Goal: Task Accomplishment & Management: Manage account settings

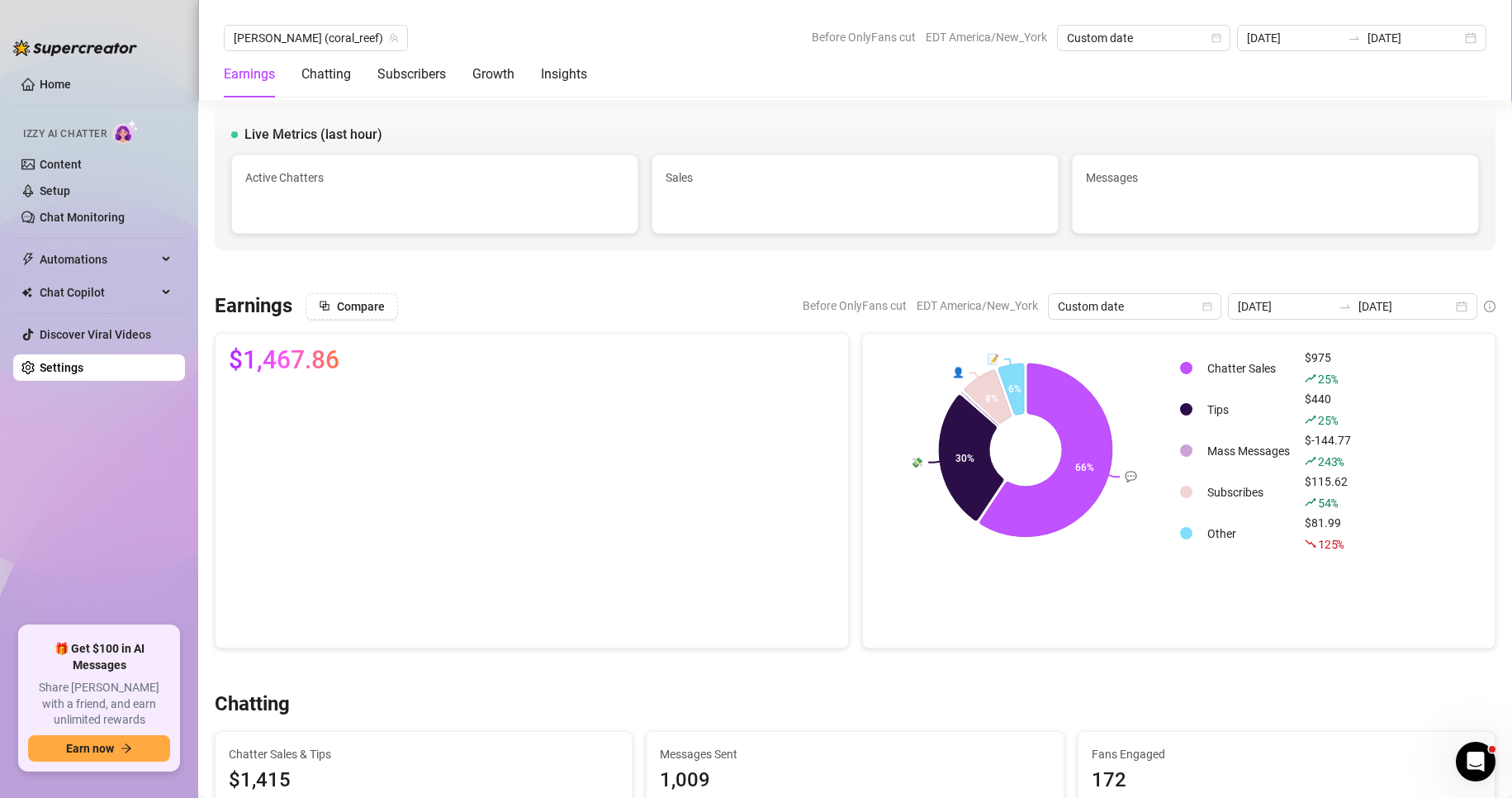
scroll to position [564, 0]
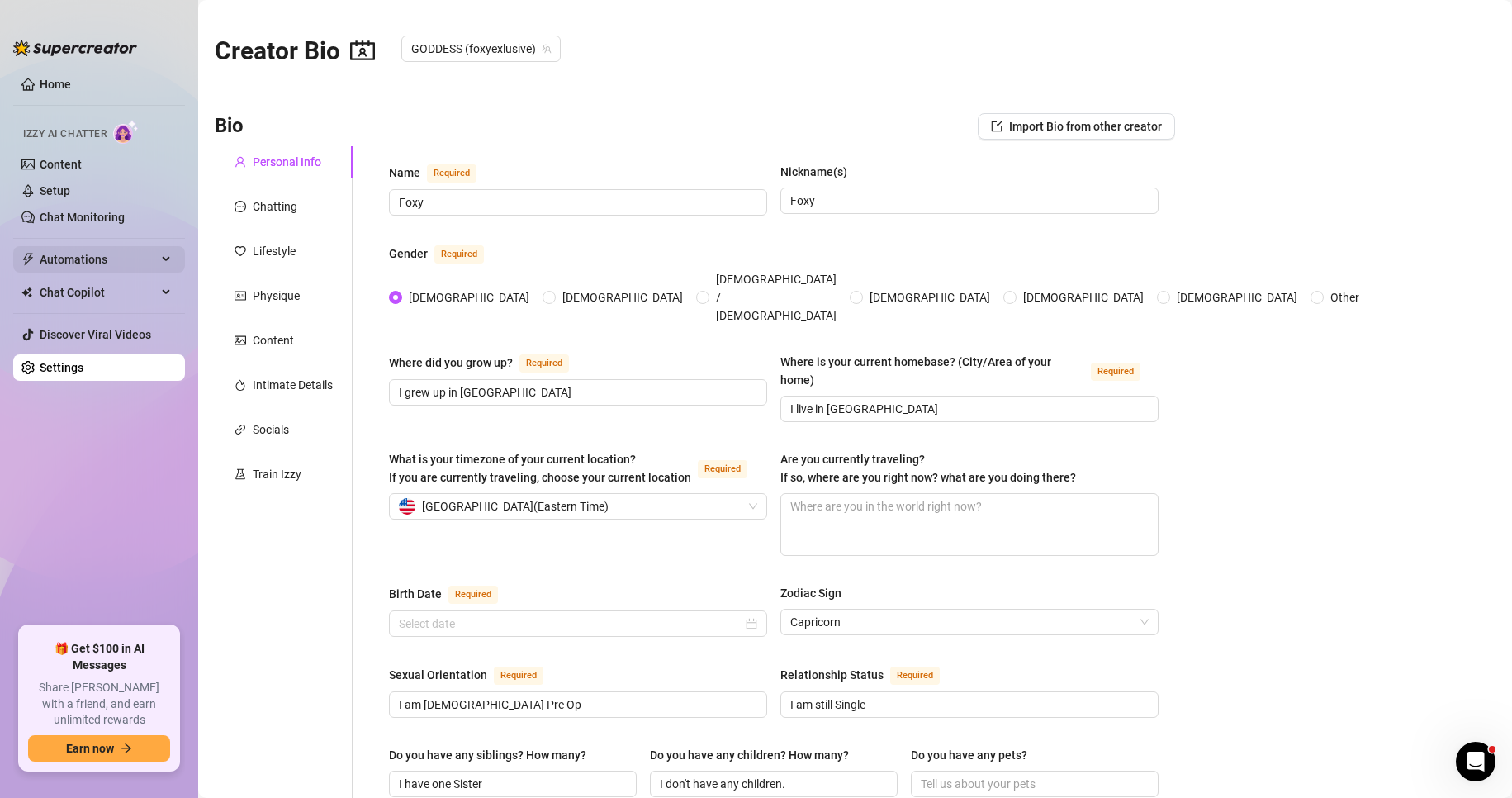
radio input "true"
type input "January 3rd, 2000"
click at [275, 300] on div "Physique" at bounding box center [277, 295] width 47 height 18
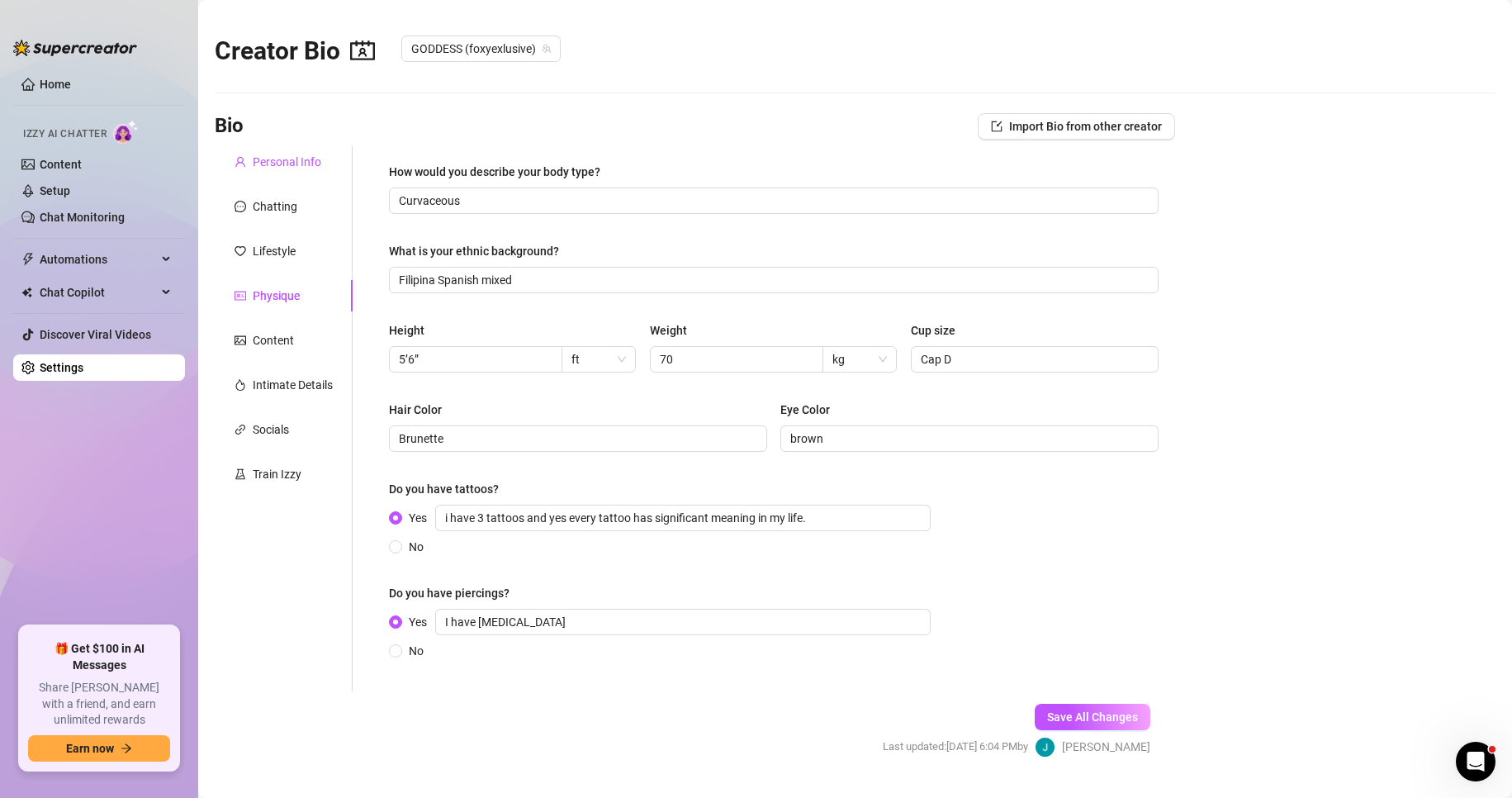
click at [291, 170] on div "Personal Info" at bounding box center [287, 162] width 69 height 18
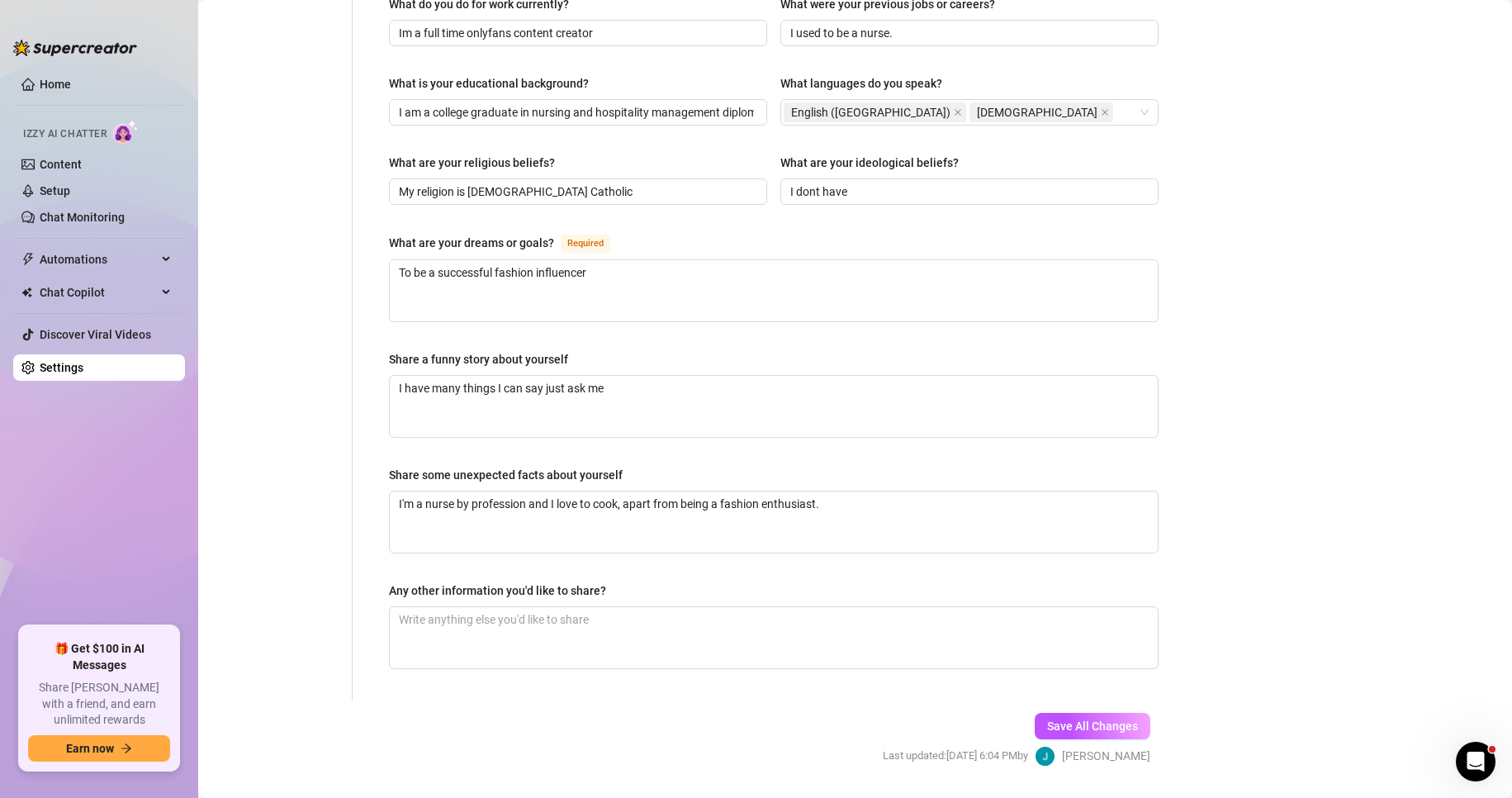
scroll to position [845, 0]
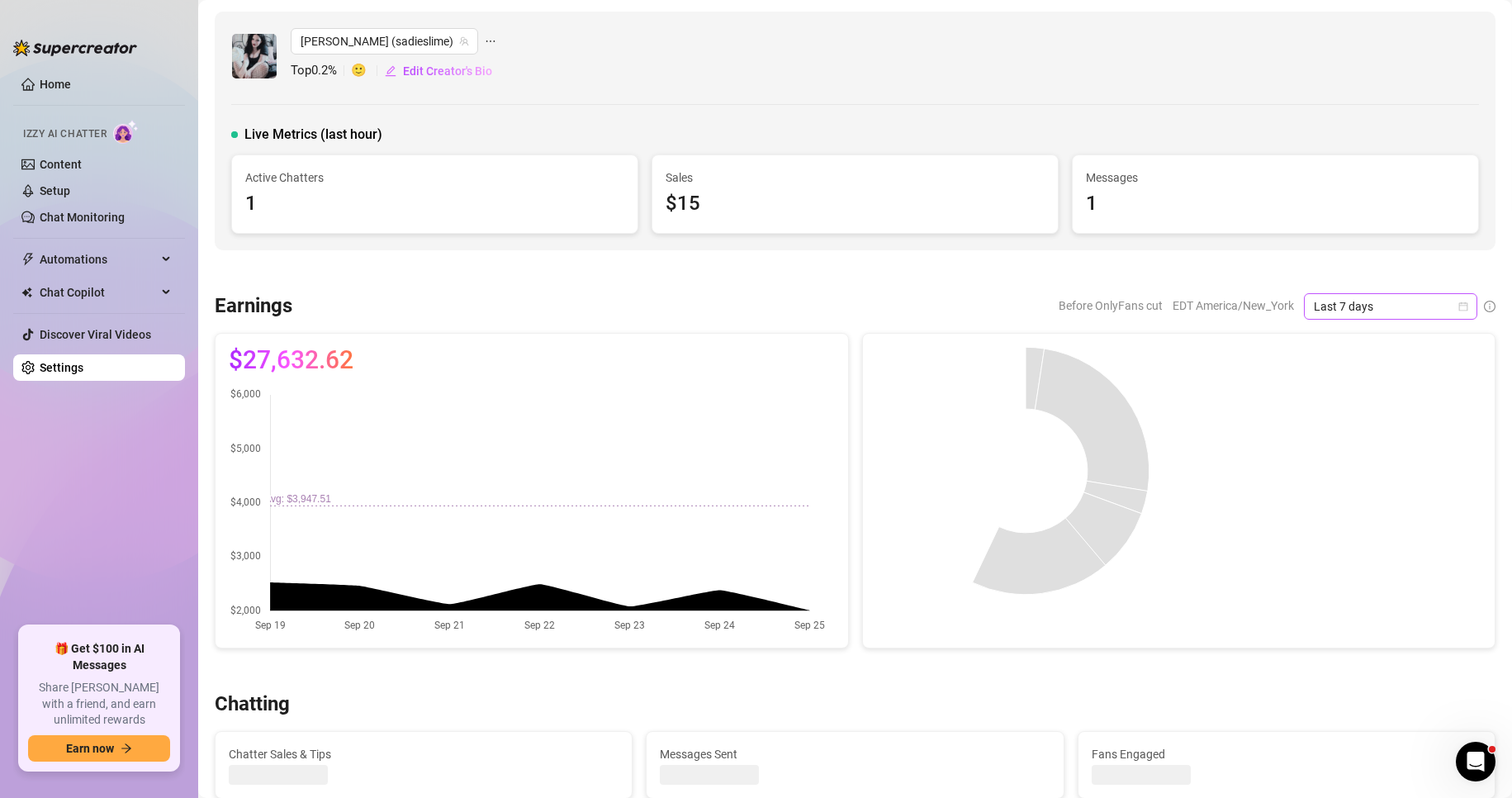
click at [1459, 306] on icon "calendar" at bounding box center [1464, 306] width 9 height 9
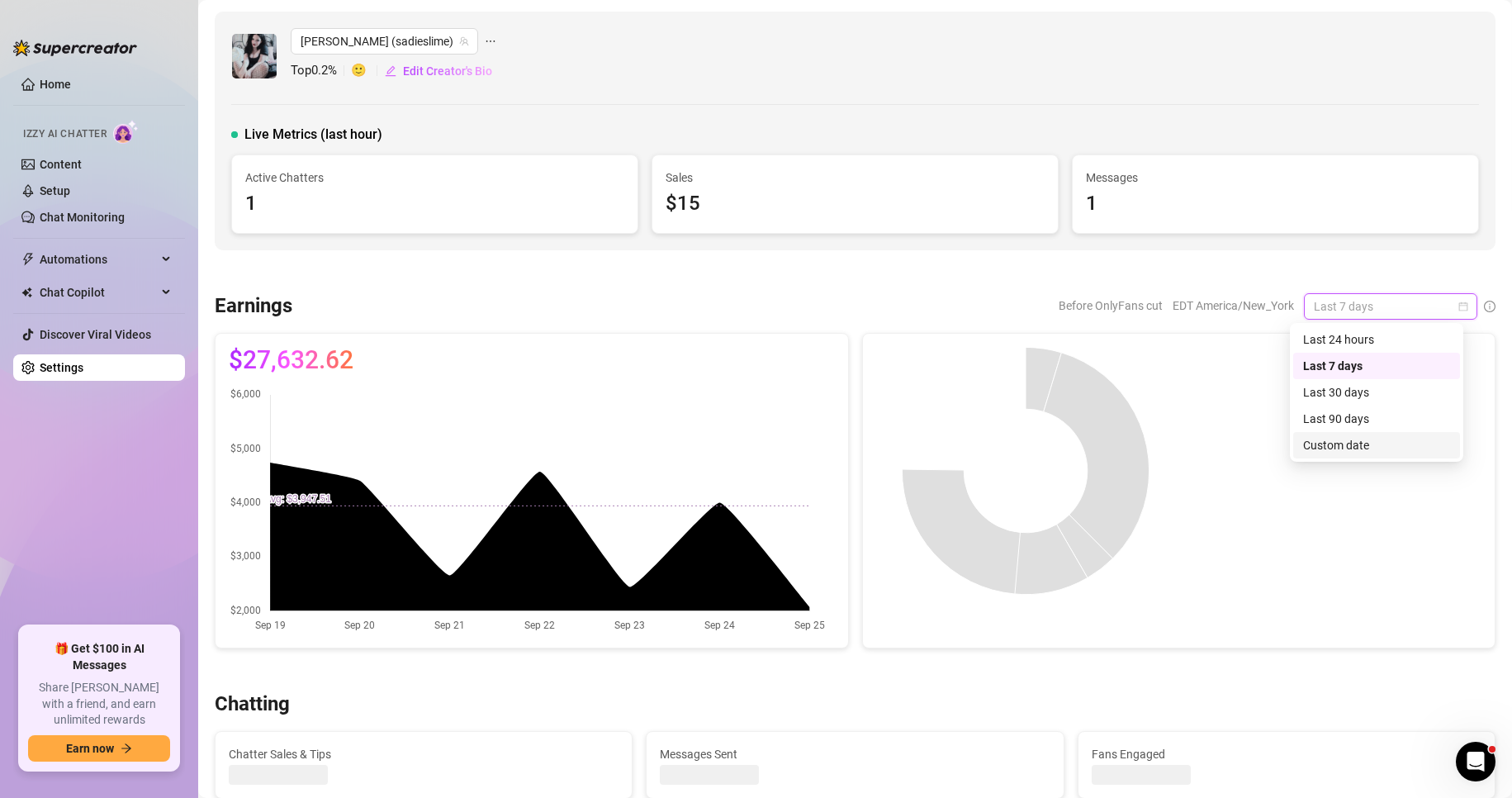
click at [1381, 440] on div "Custom date" at bounding box center [1376, 445] width 147 height 18
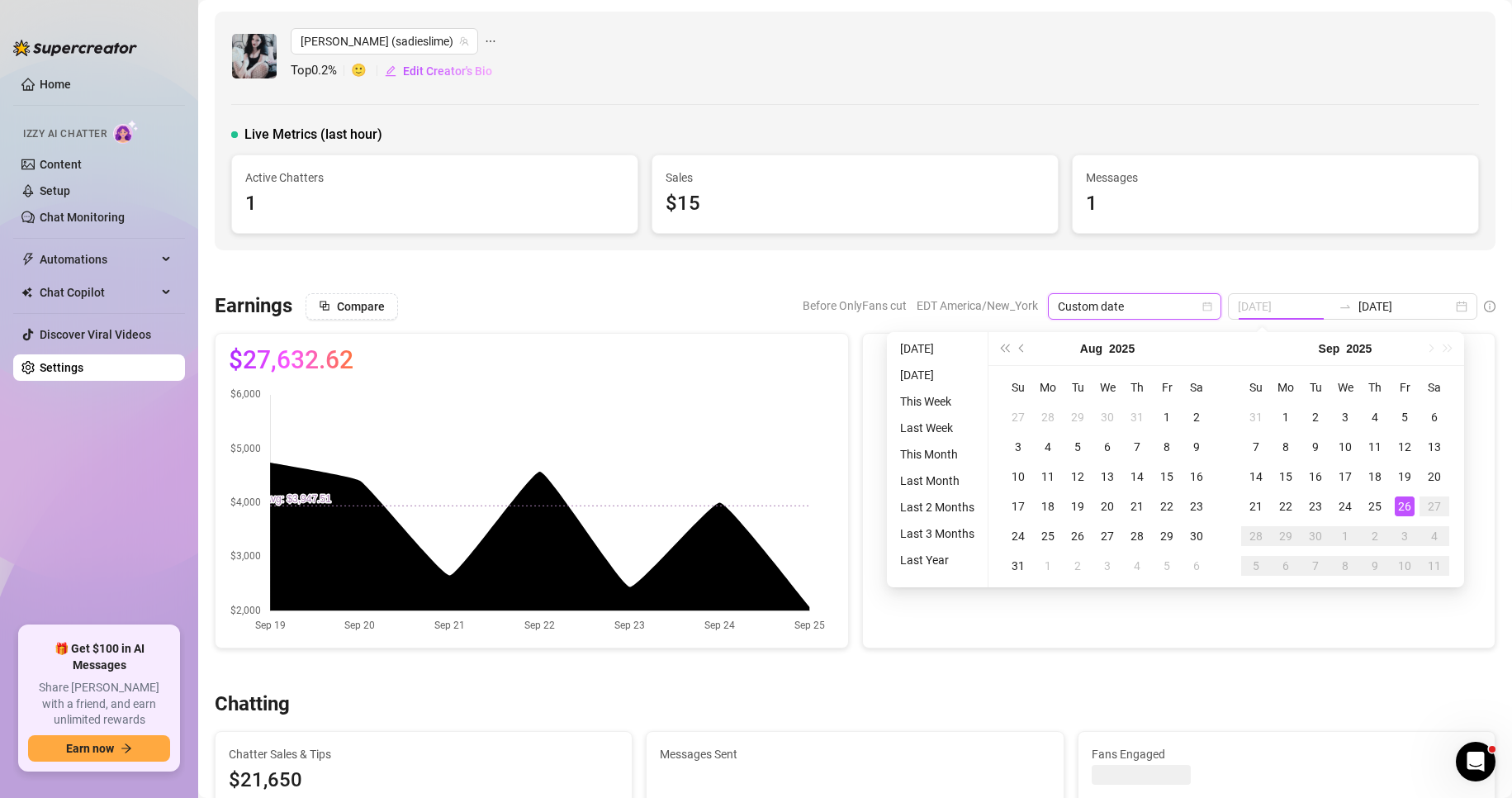
type input "[DATE]"
click at [1408, 505] on div "26" at bounding box center [1404, 506] width 20 height 20
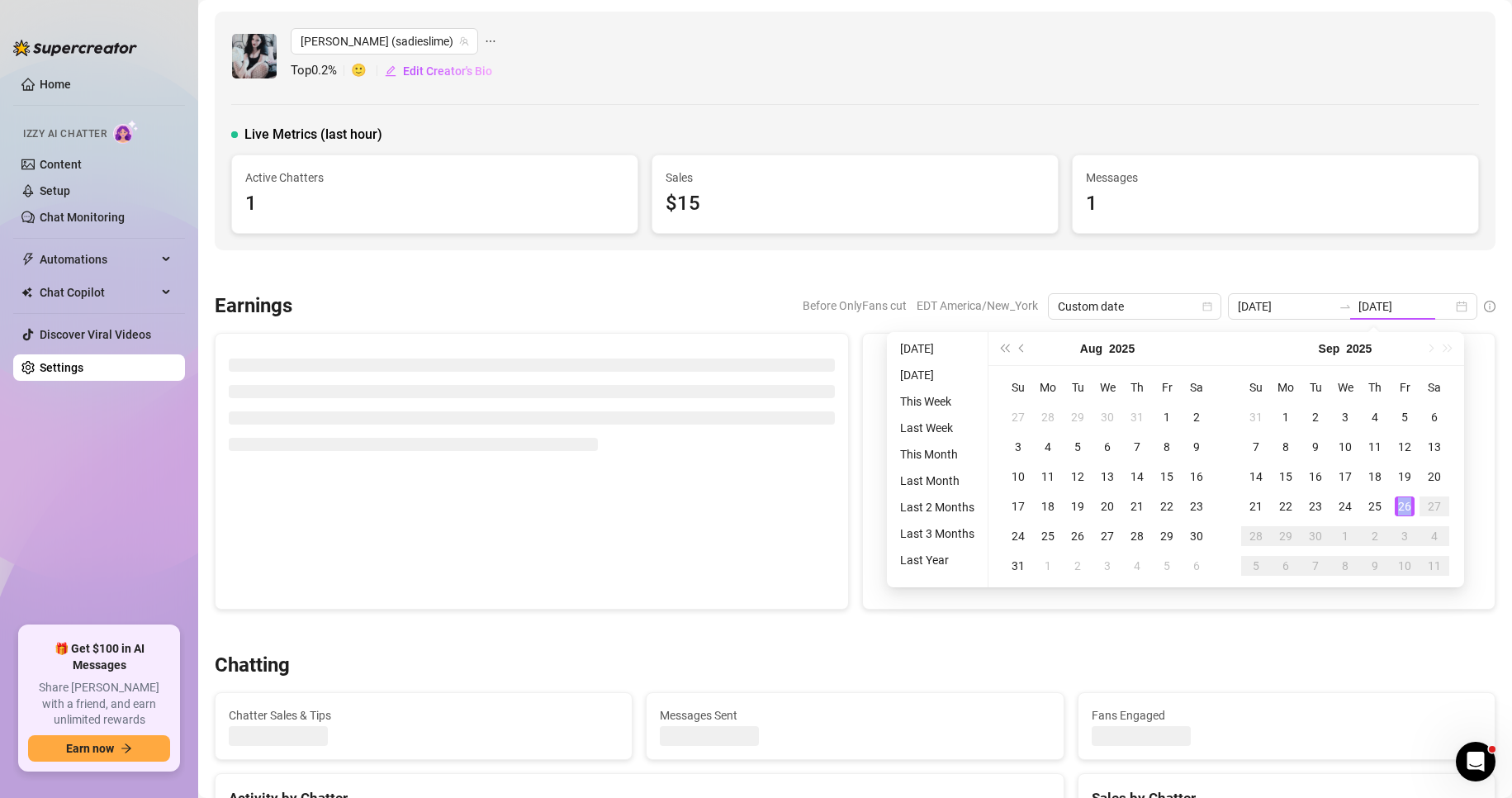
type input "[DATE]"
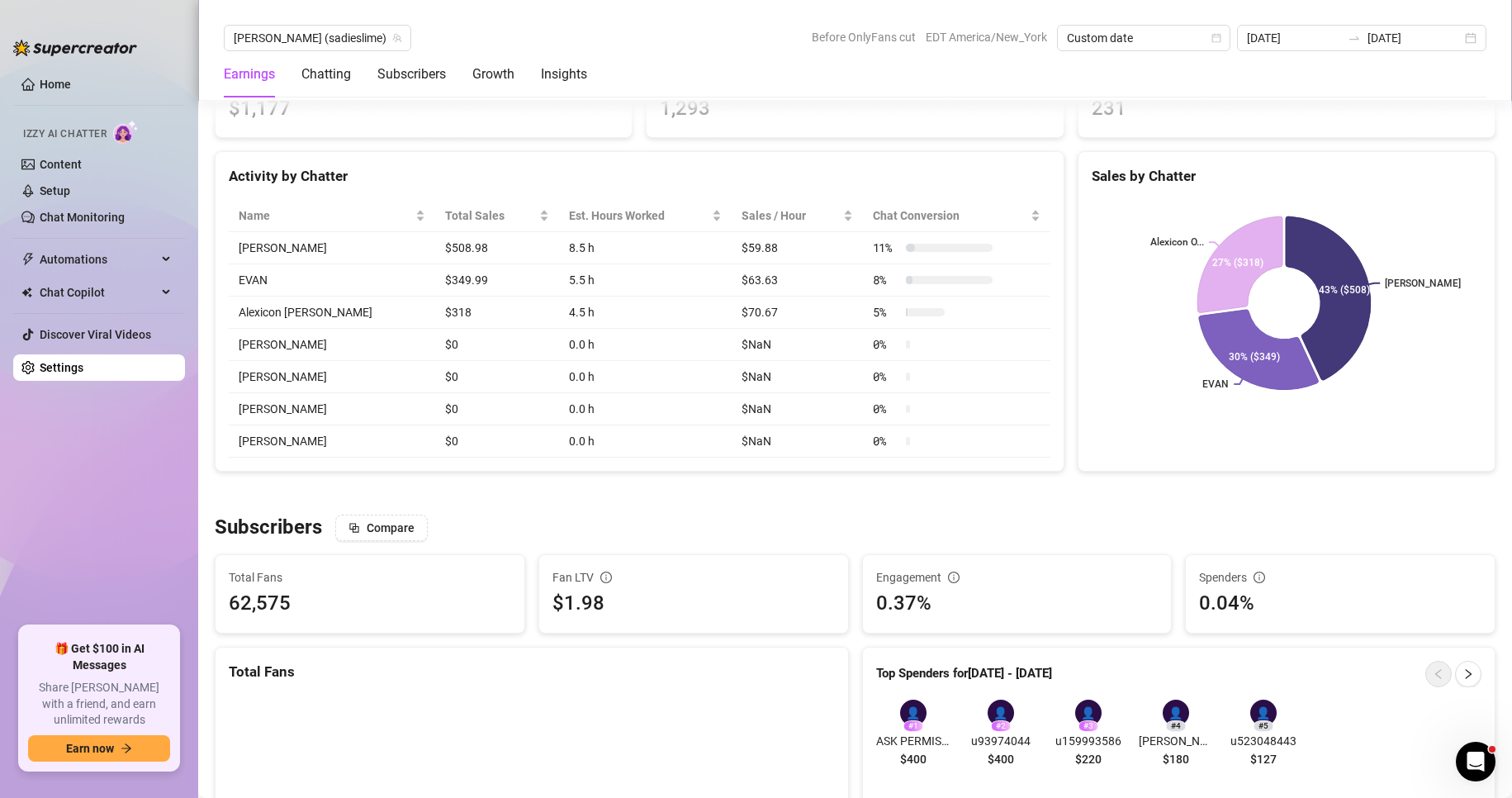
scroll to position [672, 0]
click at [65, 441] on ul "Home Izzy AI Chatter Content Setup Chat Monitoring Automations Chat Copilot Dis…" at bounding box center [99, 342] width 172 height 555
